Goal: Transaction & Acquisition: Download file/media

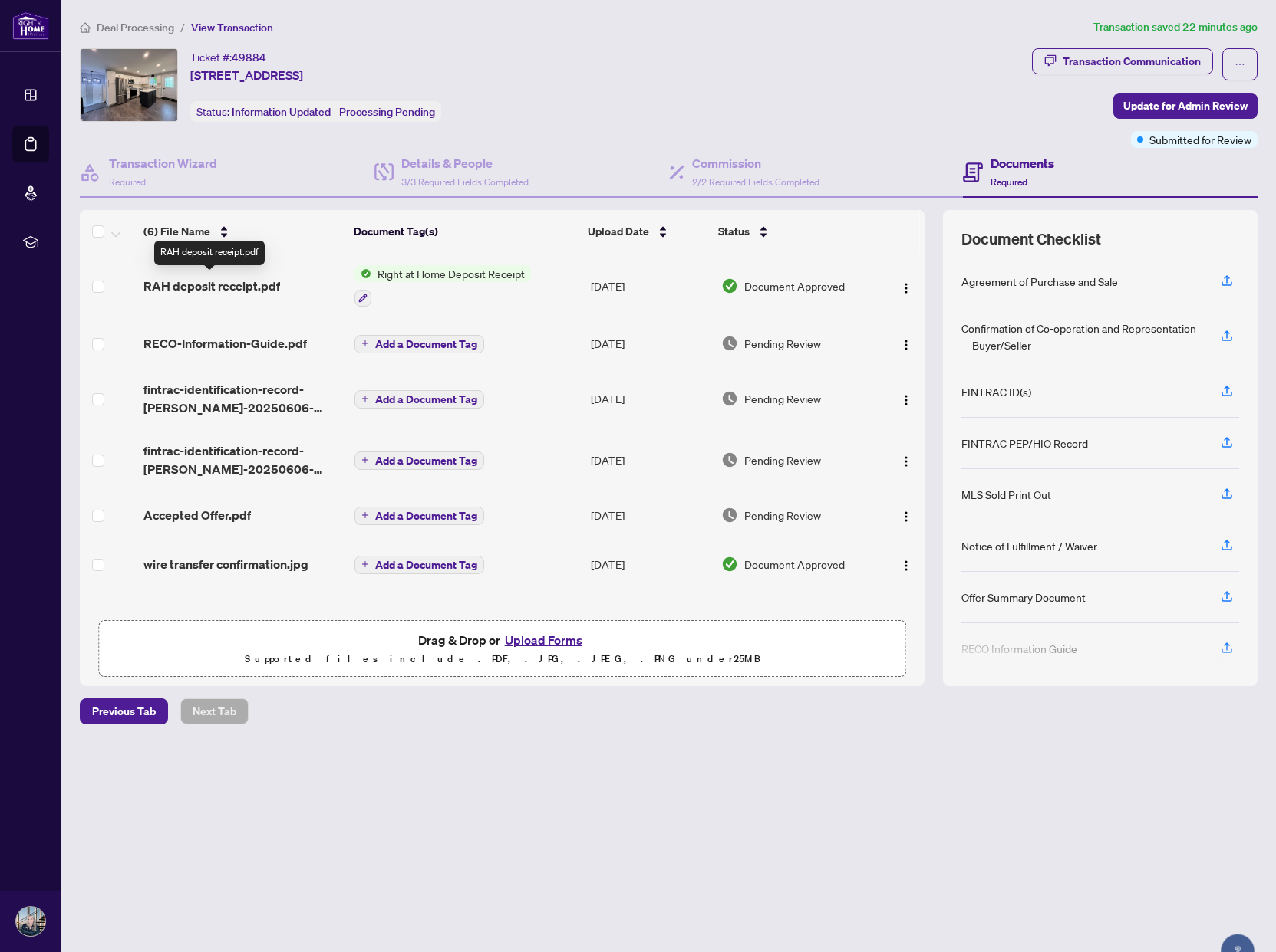
click at [209, 280] on span "RAH deposit receipt.pdf" at bounding box center [211, 285] width 136 height 18
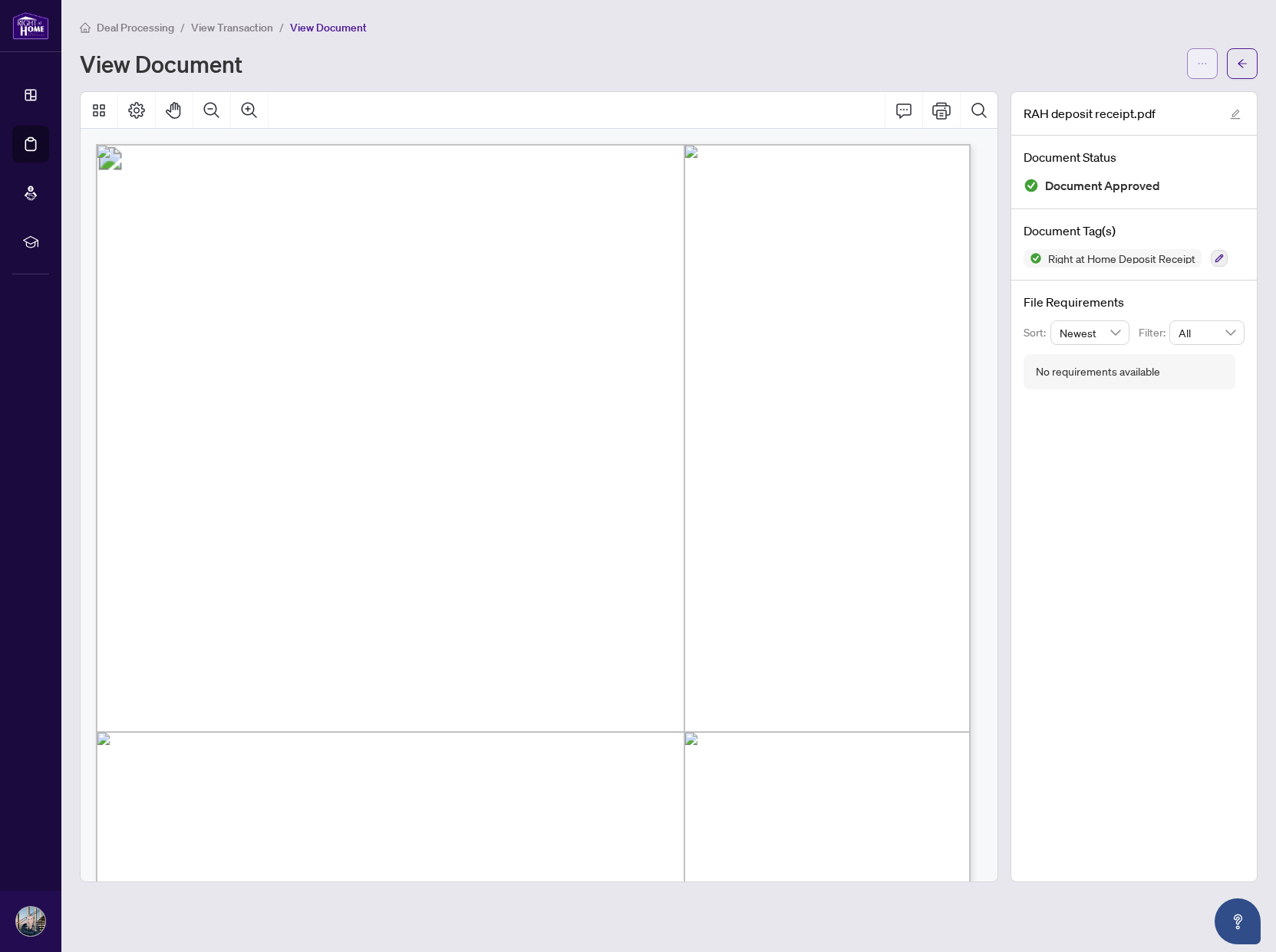
click at [1197, 54] on span "button" at bounding box center [1202, 64] width 10 height 25
click at [1119, 96] on span "Download" at bounding box center [1146, 96] width 116 height 17
